Goal: Task Accomplishment & Management: Use online tool/utility

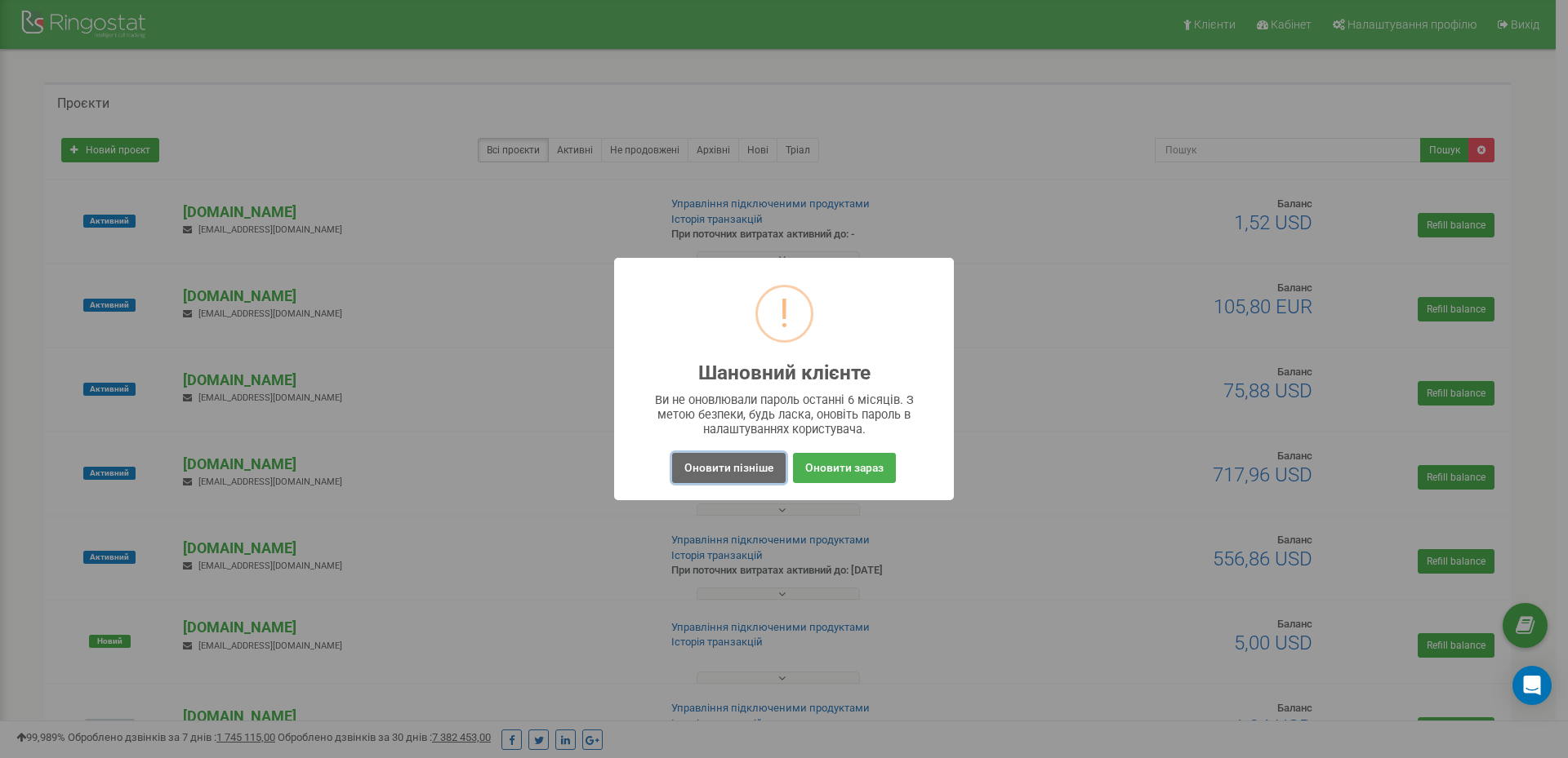
click at [754, 468] on button "Оновити пізніше" at bounding box center [728, 468] width 113 height 30
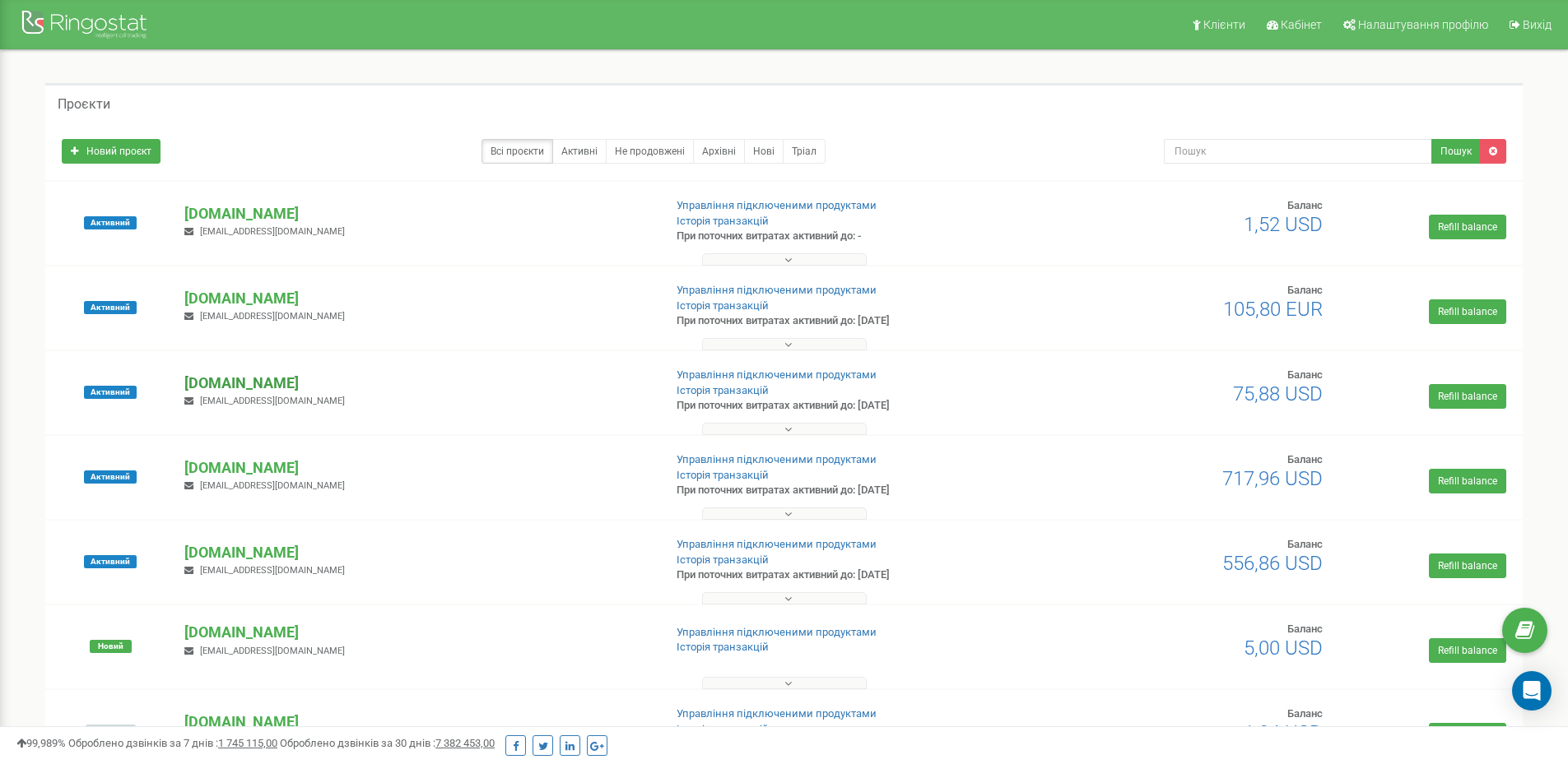
click at [267, 378] on p "[DOMAIN_NAME]" at bounding box center [416, 383] width 465 height 22
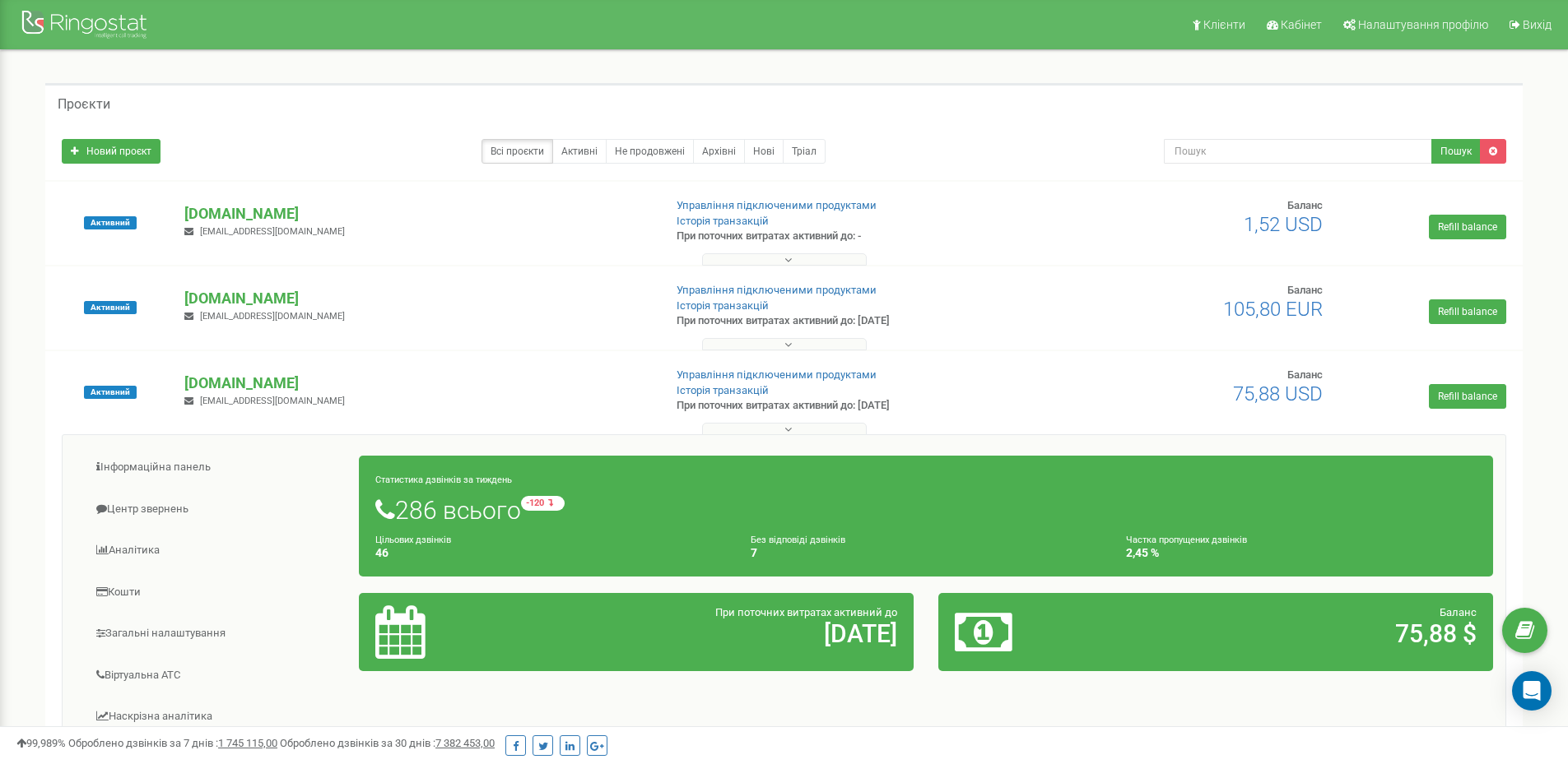
scroll to position [164, 0]
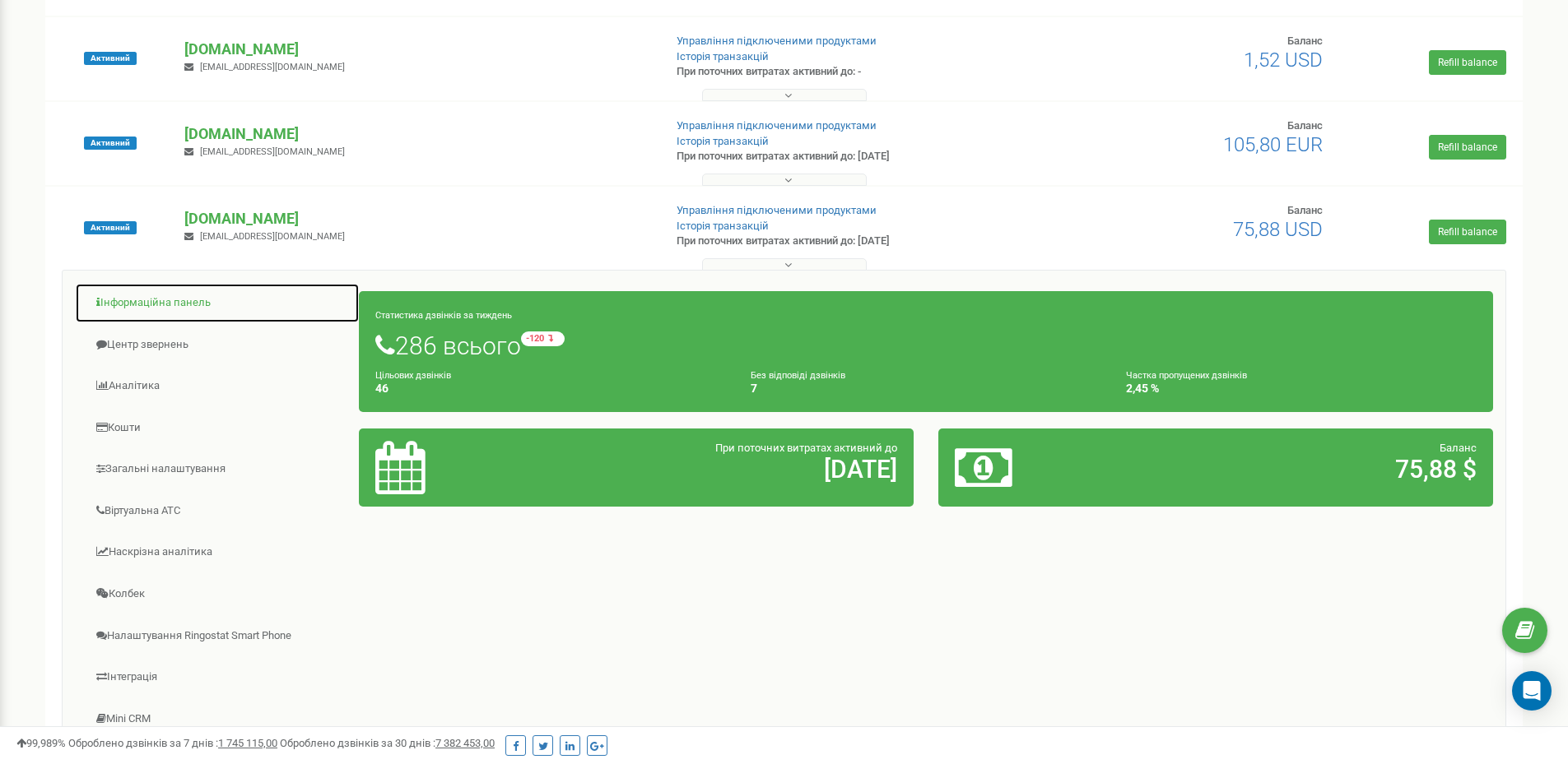
click at [157, 300] on link "Інформаційна панель" at bounding box center [217, 303] width 285 height 41
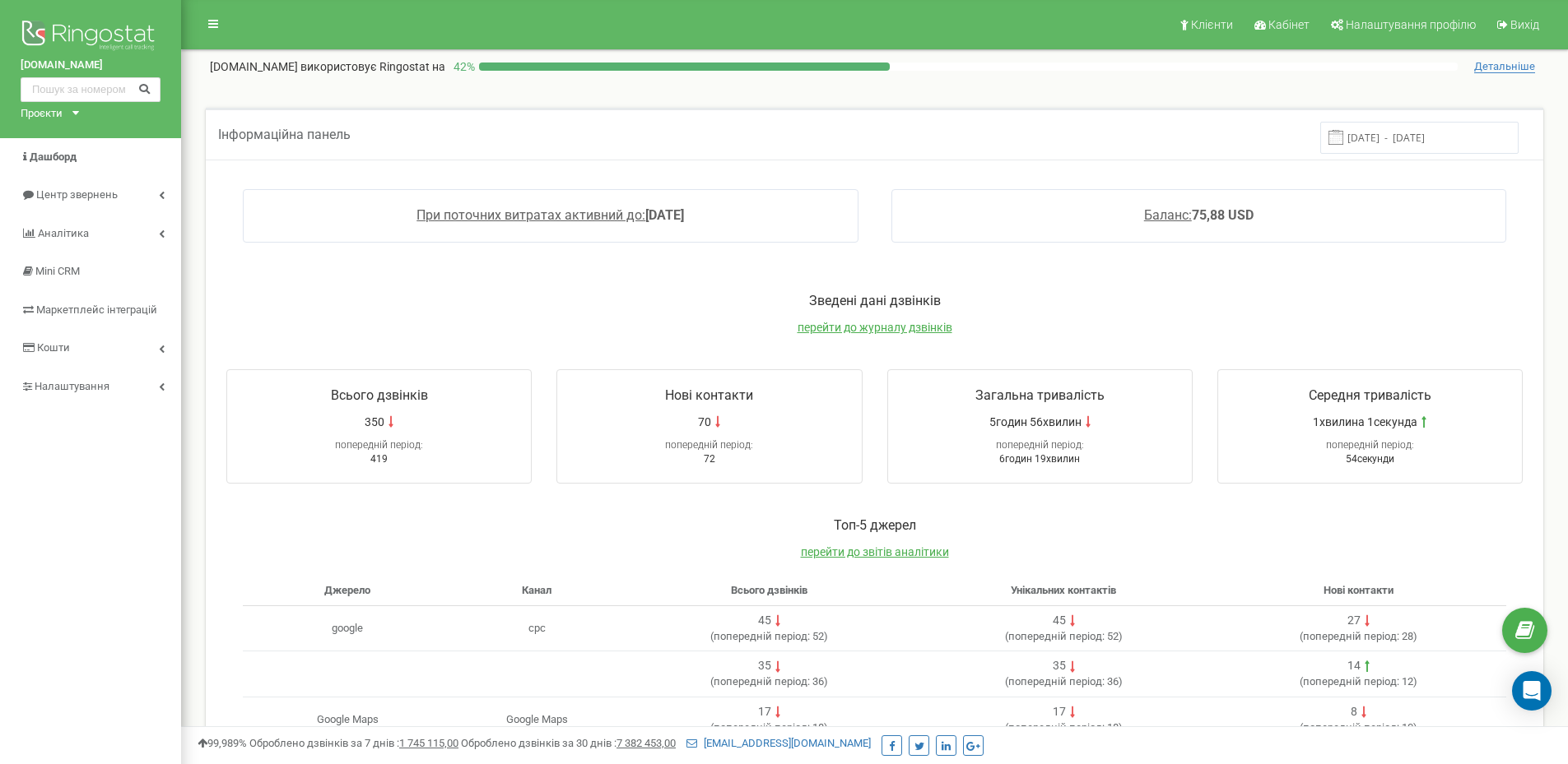
click at [1394, 139] on input "[DATE] - [DATE]" at bounding box center [1419, 138] width 198 height 32
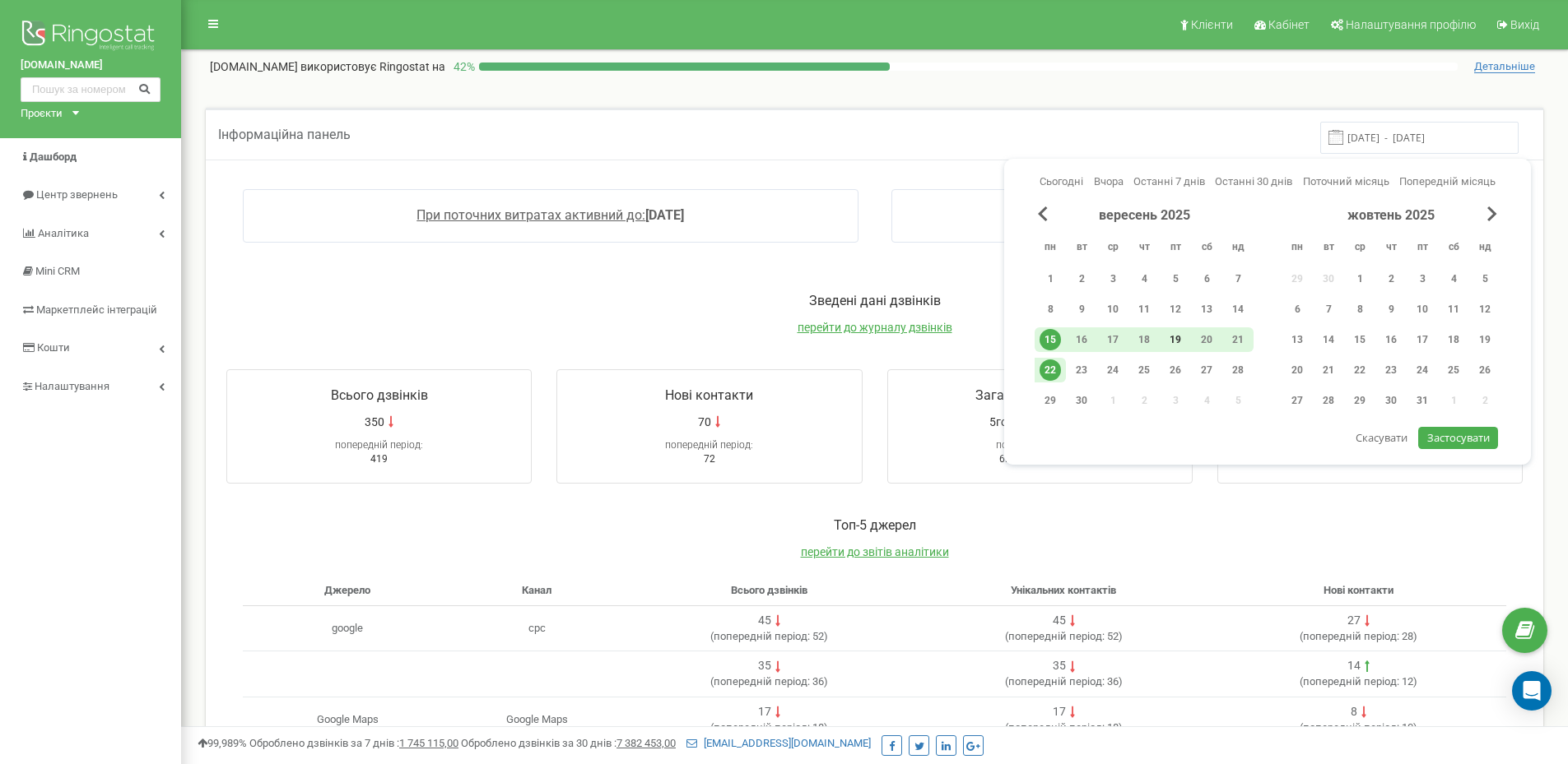
click at [1175, 339] on div "19" at bounding box center [1175, 340] width 22 height 22
click at [1232, 341] on div "21" at bounding box center [1238, 340] width 22 height 22
click at [1447, 432] on span "Застосувати" at bounding box center [1459, 438] width 62 height 15
type input "[DATE] - [DATE]"
